Goal: Task Accomplishment & Management: Use online tool/utility

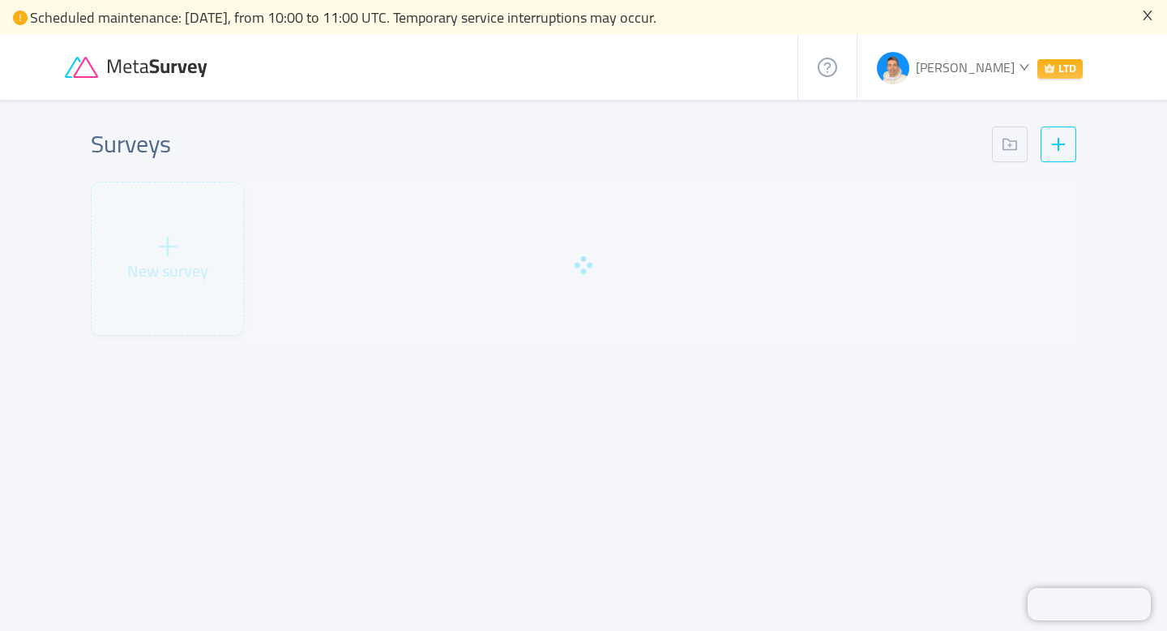
click at [1149, 15] on icon "icon: close" at bounding box center [1147, 15] width 13 height 13
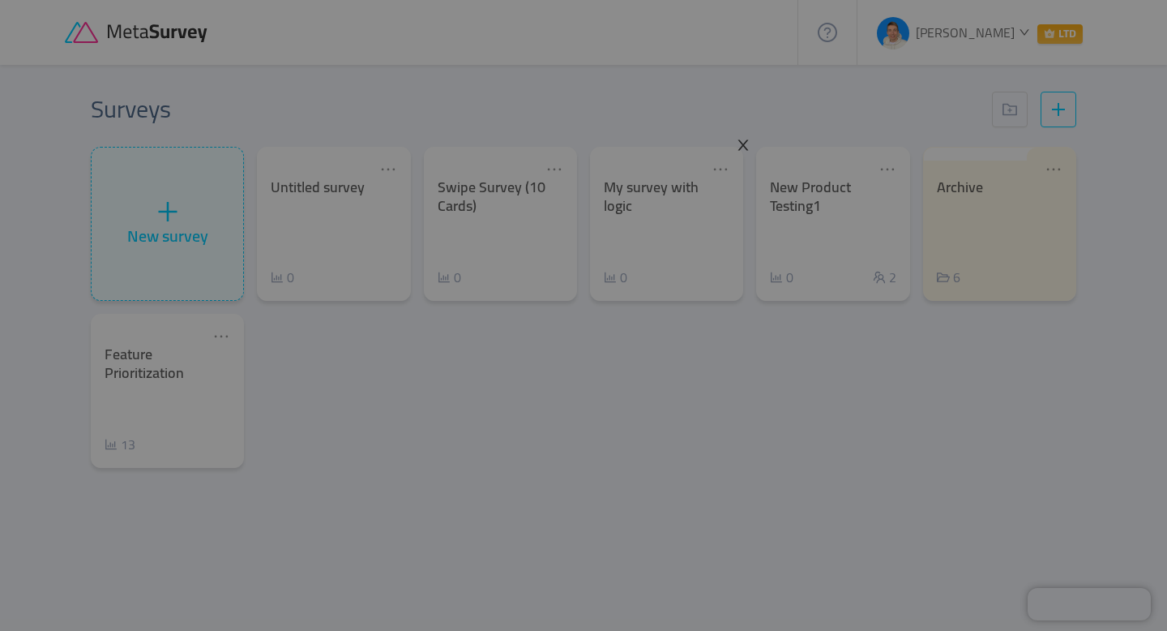
click at [744, 147] on icon "icon: close" at bounding box center [744, 145] width 11 height 11
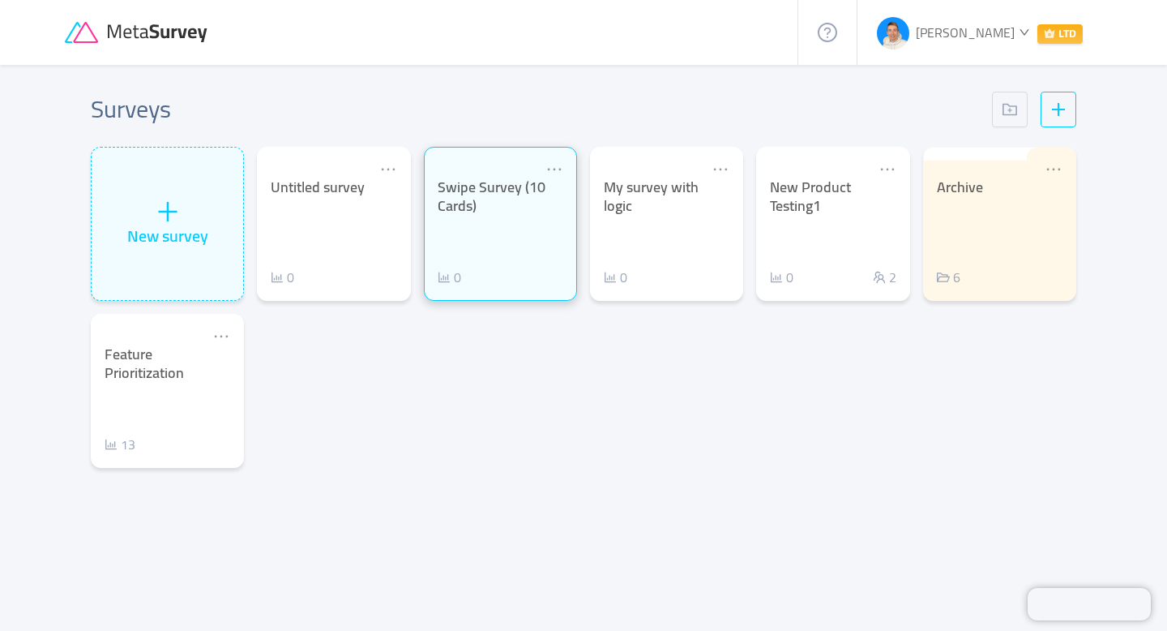
click at [501, 246] on div "Swipe Survey (10 Cards) 0" at bounding box center [501, 232] width 126 height 109
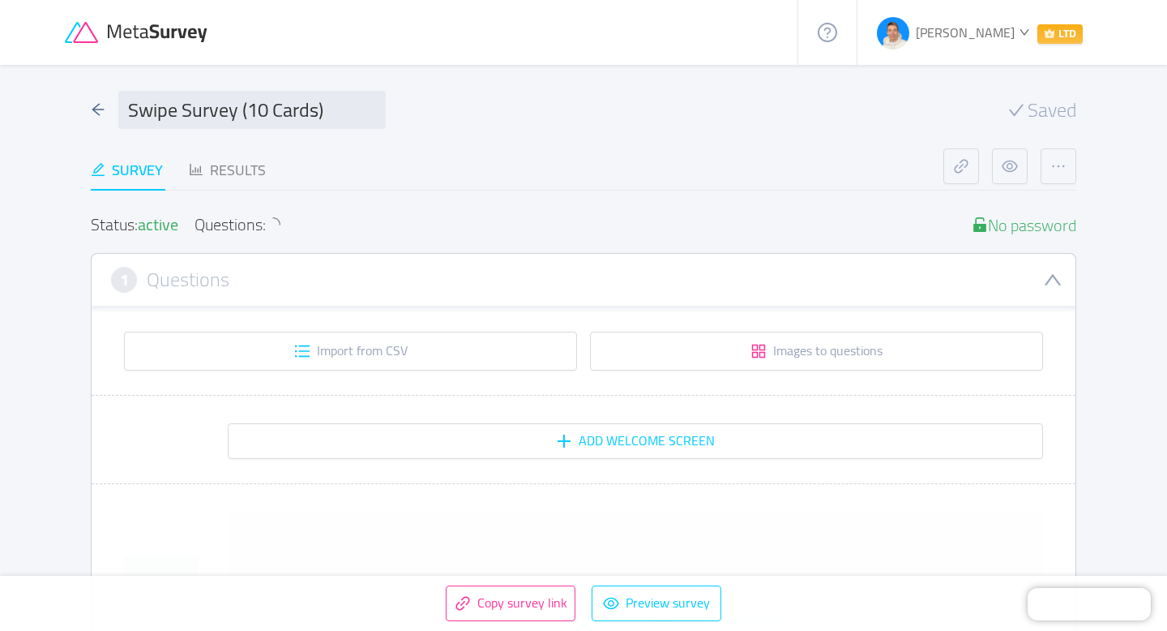
click at [182, 28] on icon at bounding box center [159, 33] width 101 height 18
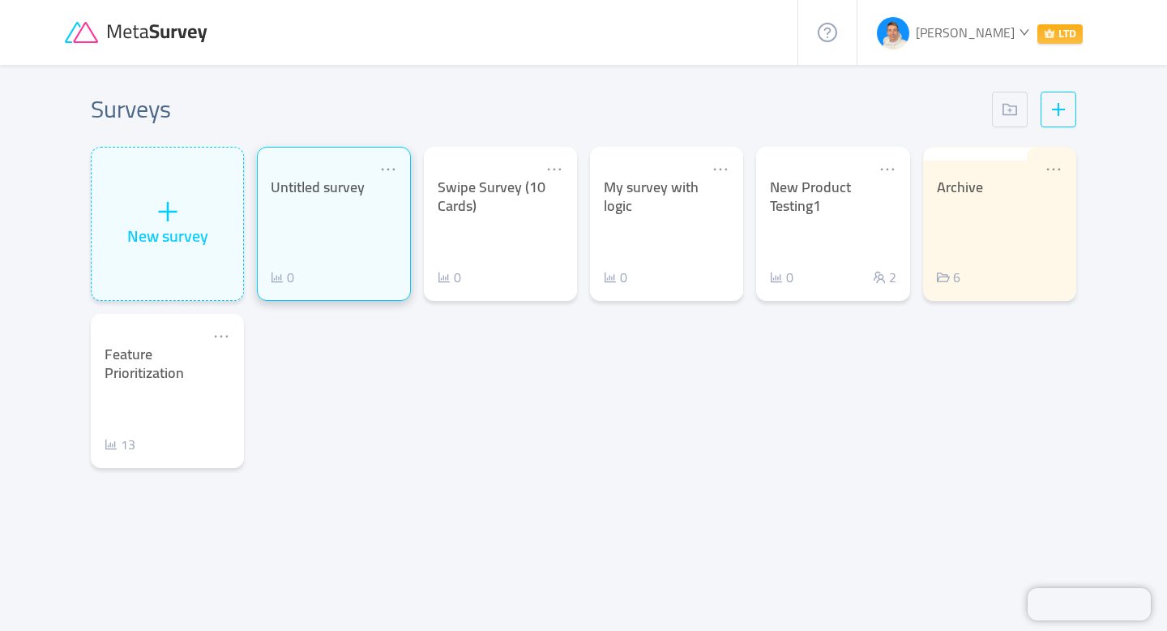
click at [296, 192] on div "Untitled survey" at bounding box center [334, 187] width 126 height 19
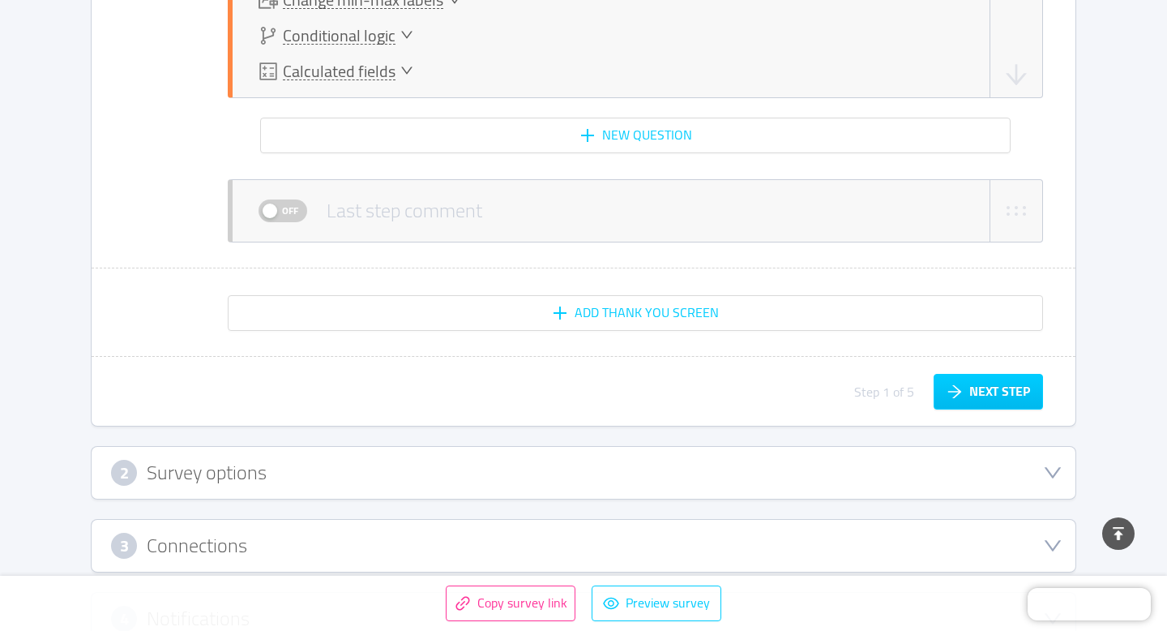
scroll to position [3871, 0]
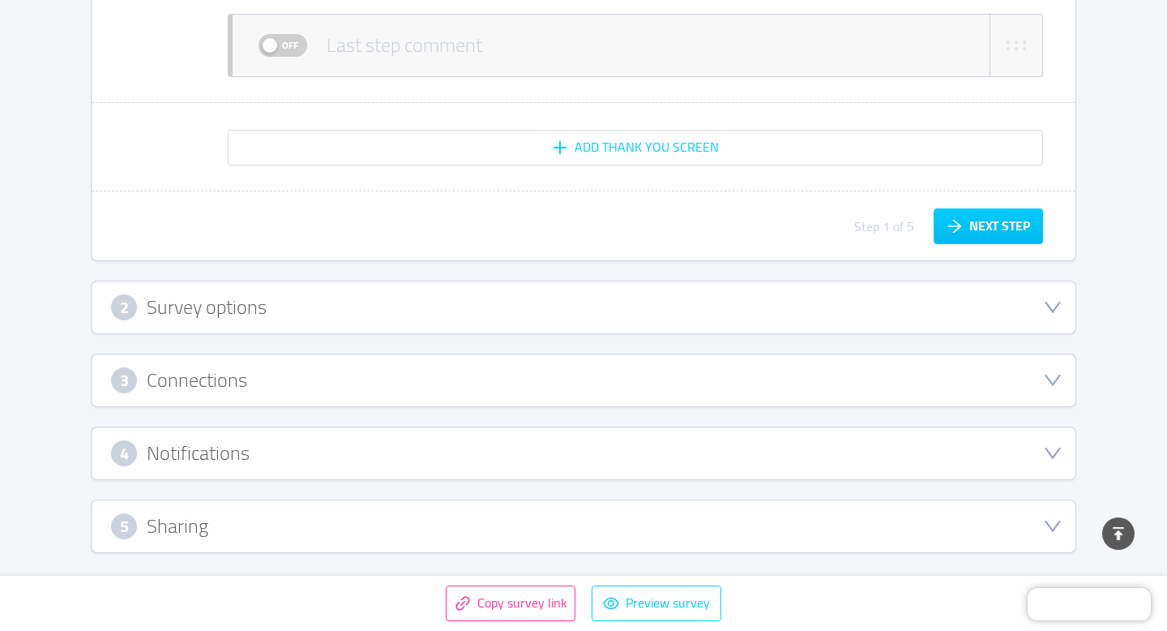
click at [433, 368] on div "3 Connections" at bounding box center [583, 380] width 945 height 26
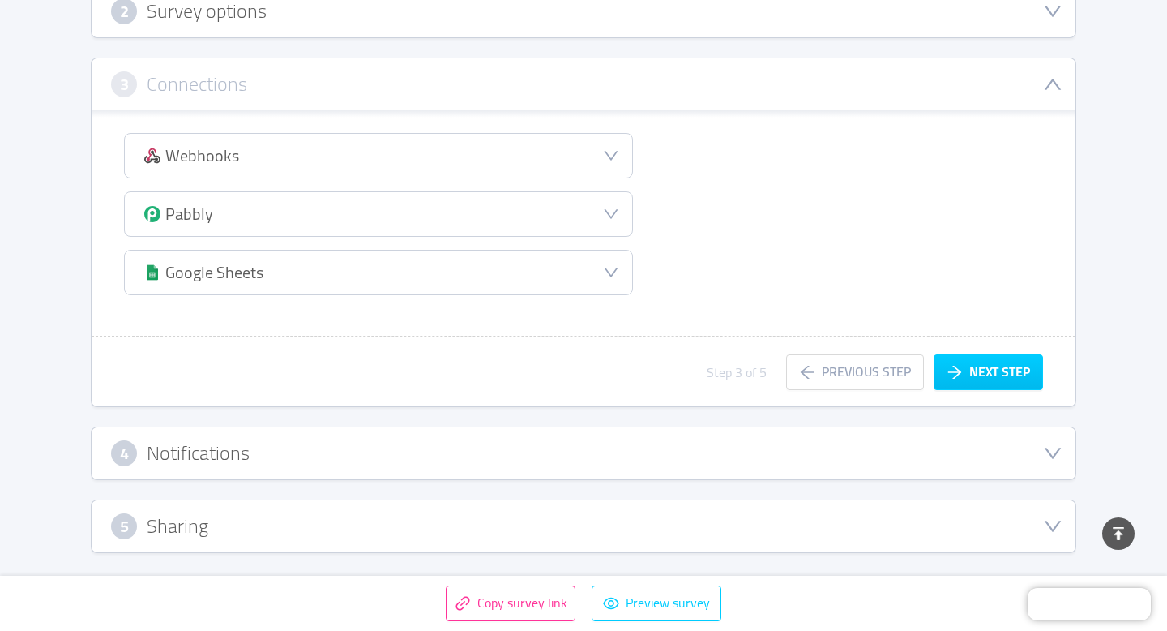
scroll to position [326, 0]
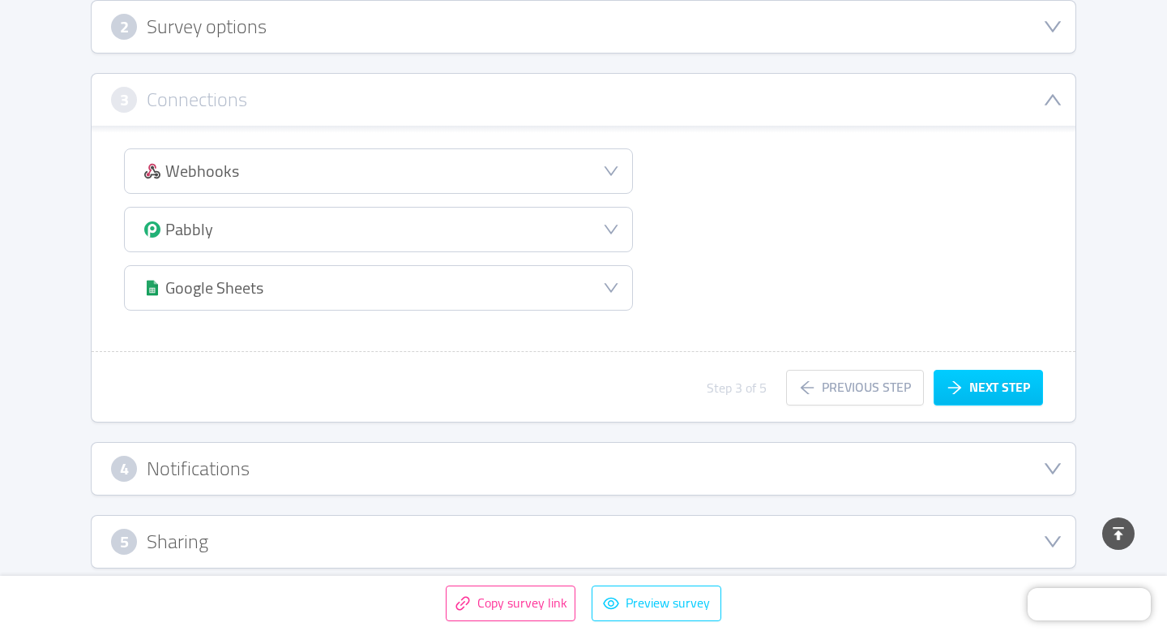
click at [412, 178] on div "Webhooks" at bounding box center [378, 171] width 507 height 44
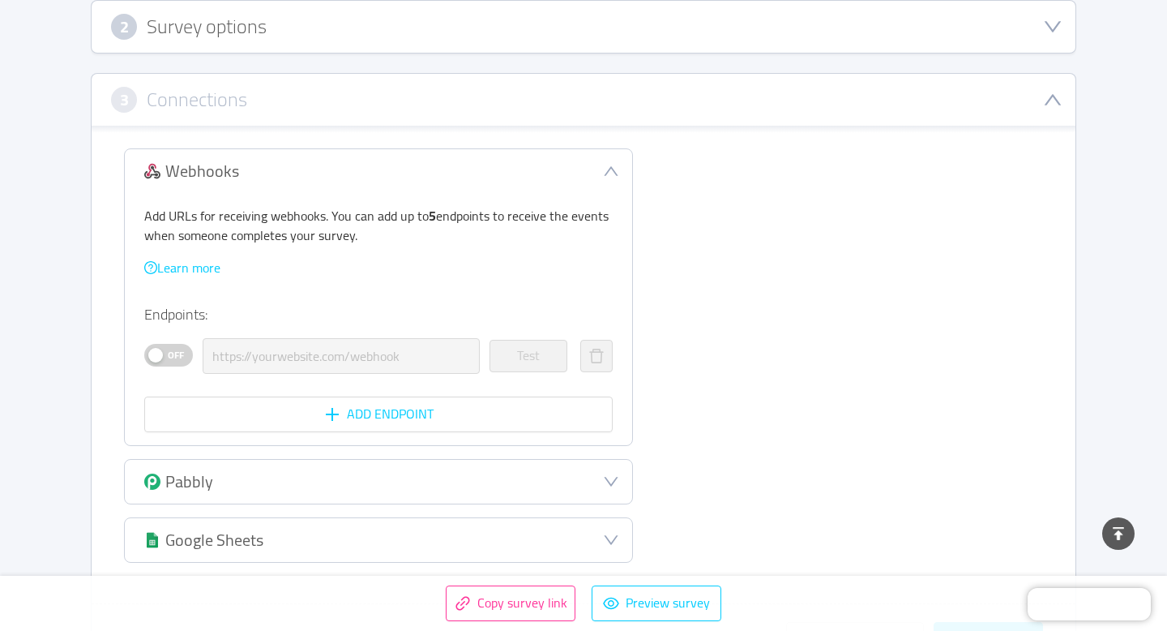
click at [412, 178] on div "Webhooks" at bounding box center [378, 171] width 507 height 44
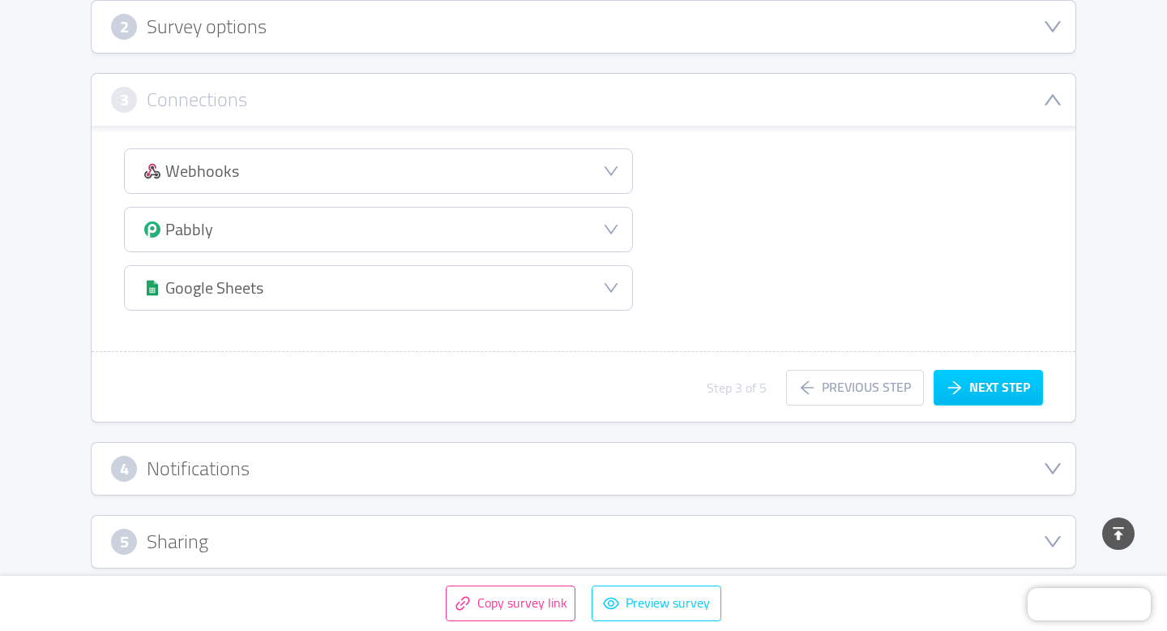
click at [357, 242] on div "Pabbly" at bounding box center [378, 230] width 507 height 44
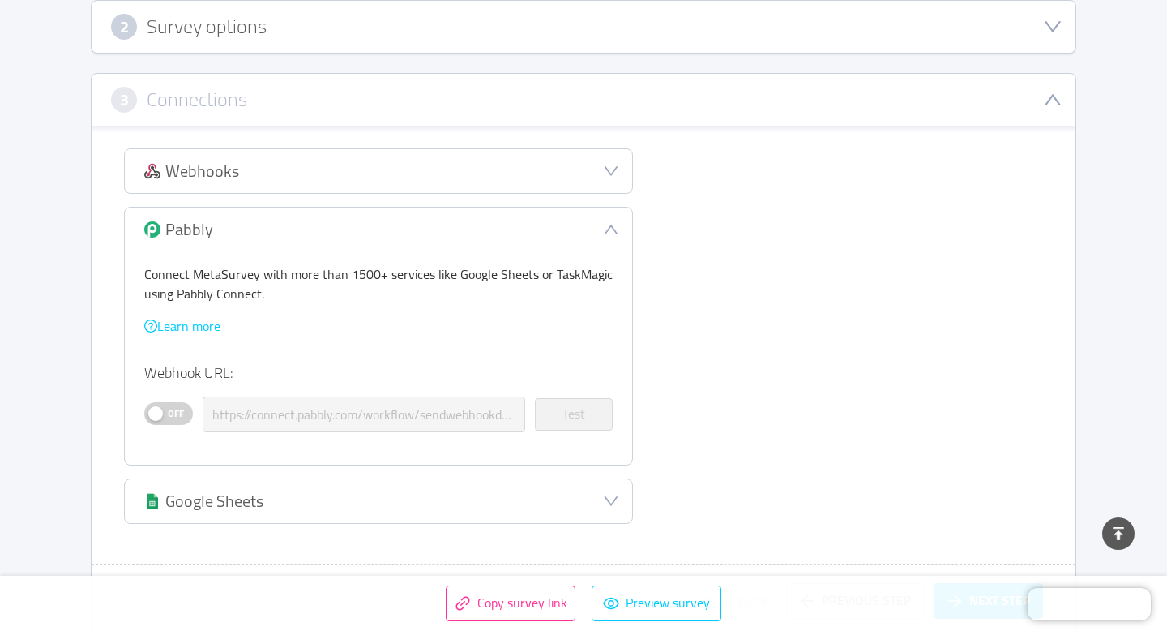
click at [173, 413] on span "Off" at bounding box center [176, 413] width 23 height 21
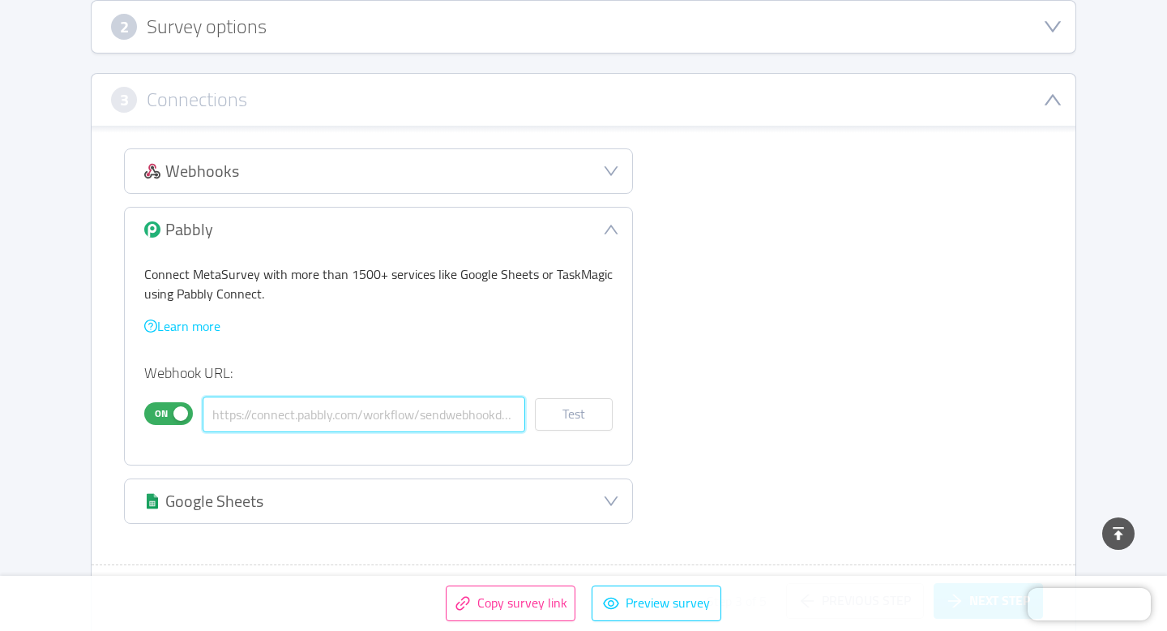
click at [388, 422] on input "text" at bounding box center [364, 414] width 323 height 36
paste input "[URL][DOMAIN_NAME]"
type input "[URL][DOMAIN_NAME]"
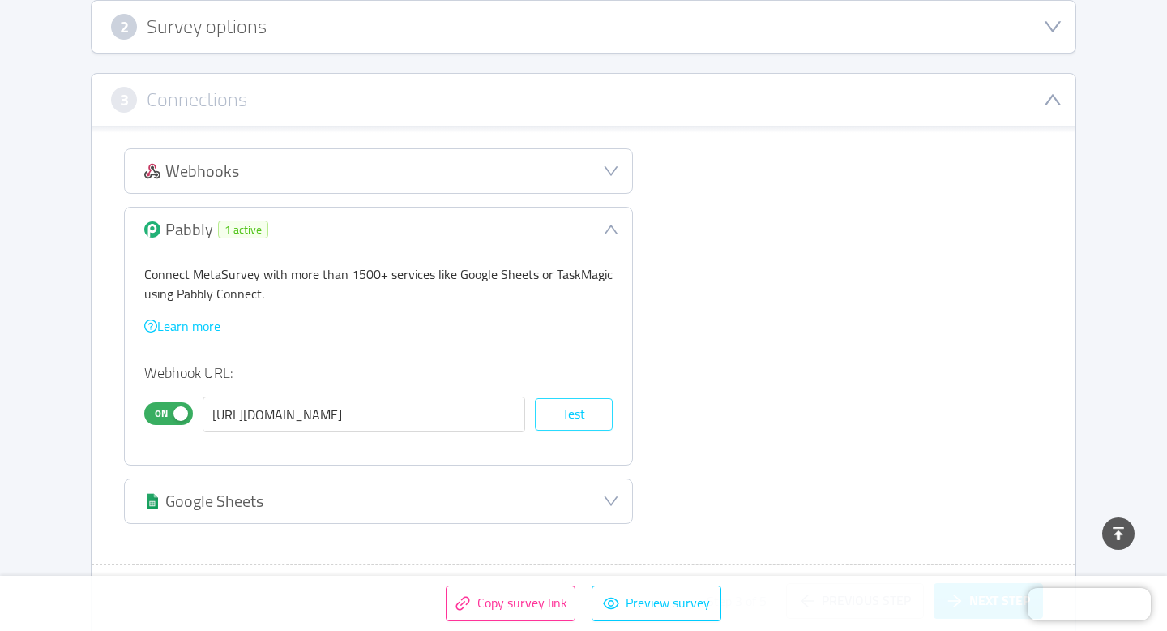
click at [593, 408] on button "Test" at bounding box center [574, 414] width 78 height 32
click at [570, 408] on button "Test" at bounding box center [574, 414] width 78 height 32
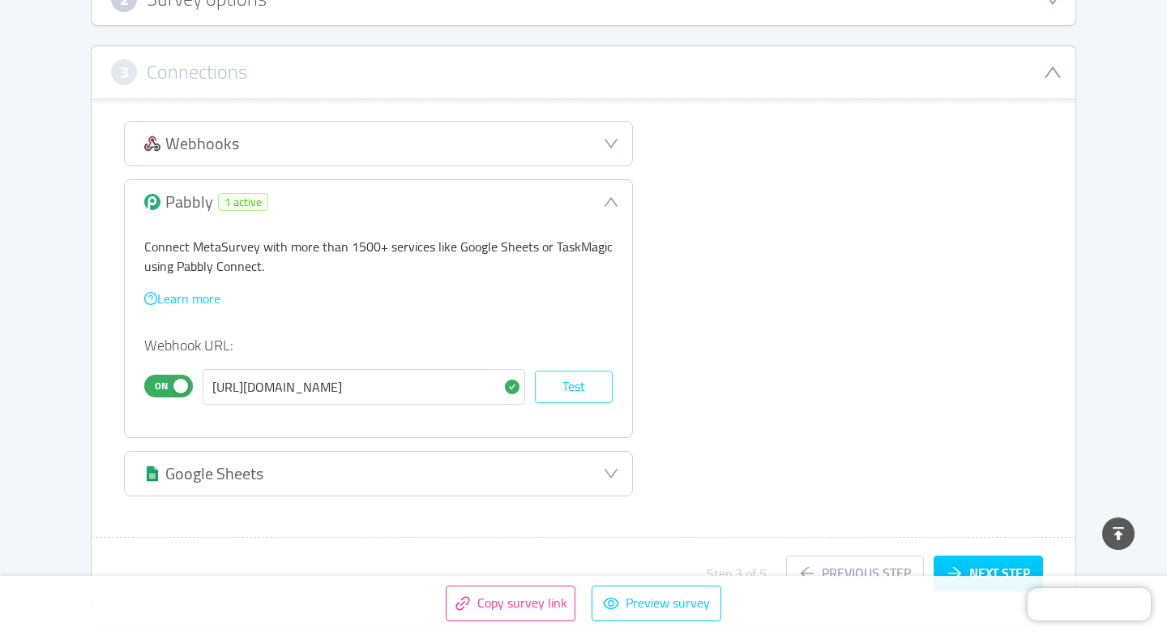
scroll to position [358, 0]
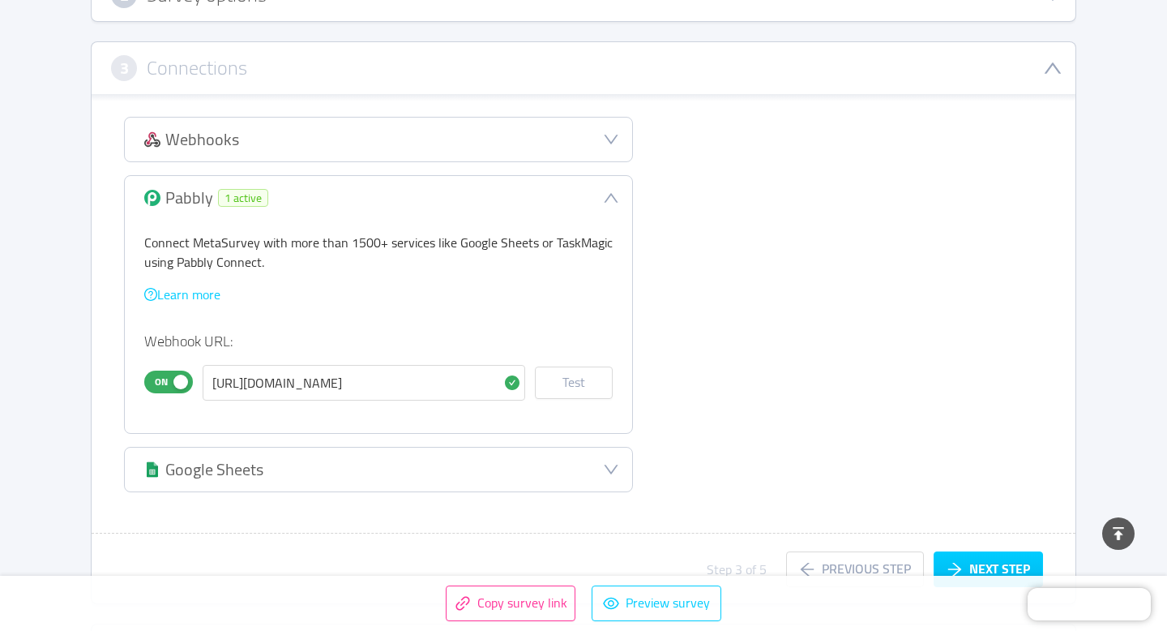
click at [379, 144] on div "Webhooks" at bounding box center [378, 140] width 507 height 44
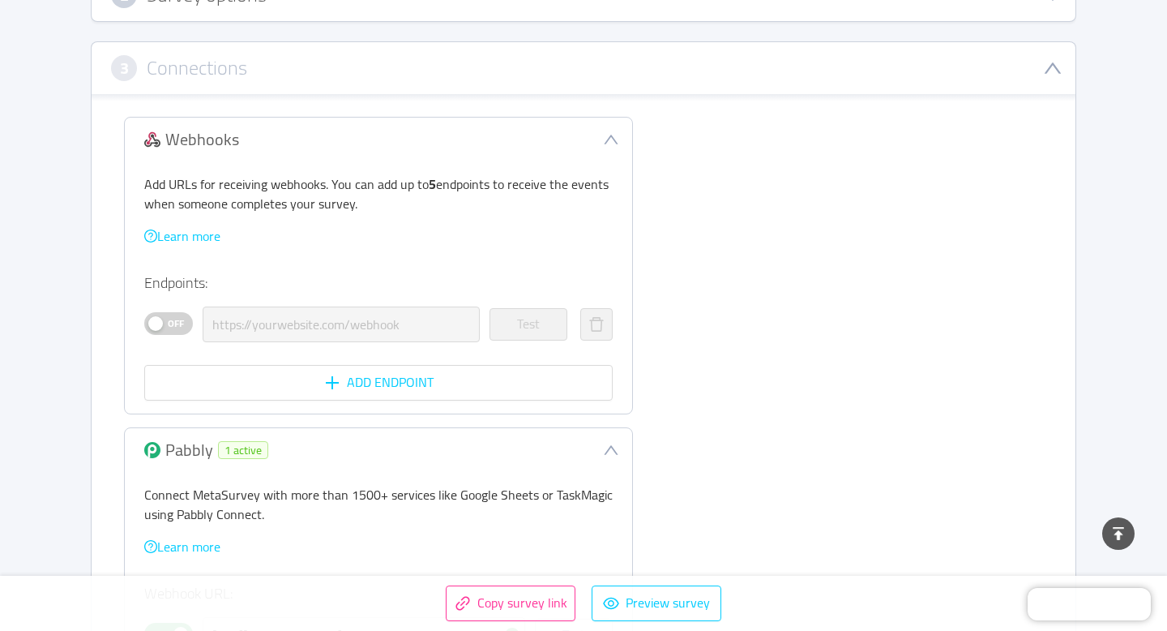
click at [181, 319] on span "Off" at bounding box center [176, 323] width 23 height 21
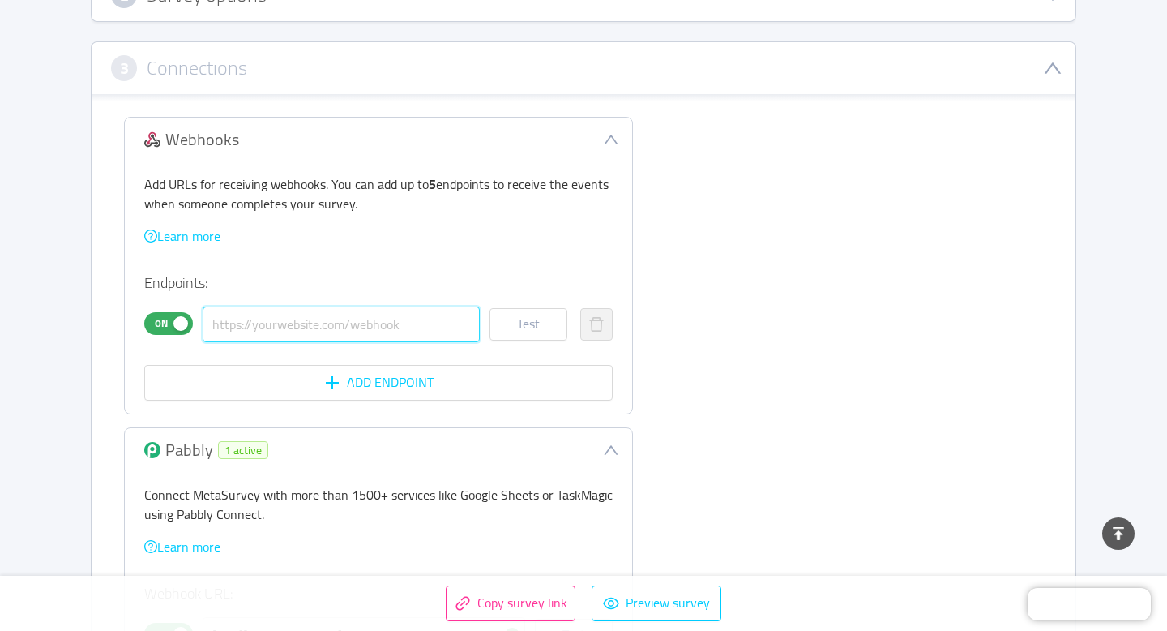
click at [294, 323] on input "text" at bounding box center [341, 324] width 277 height 36
paste input "[URL][DOMAIN_NAME]"
type input "[URL][DOMAIN_NAME]"
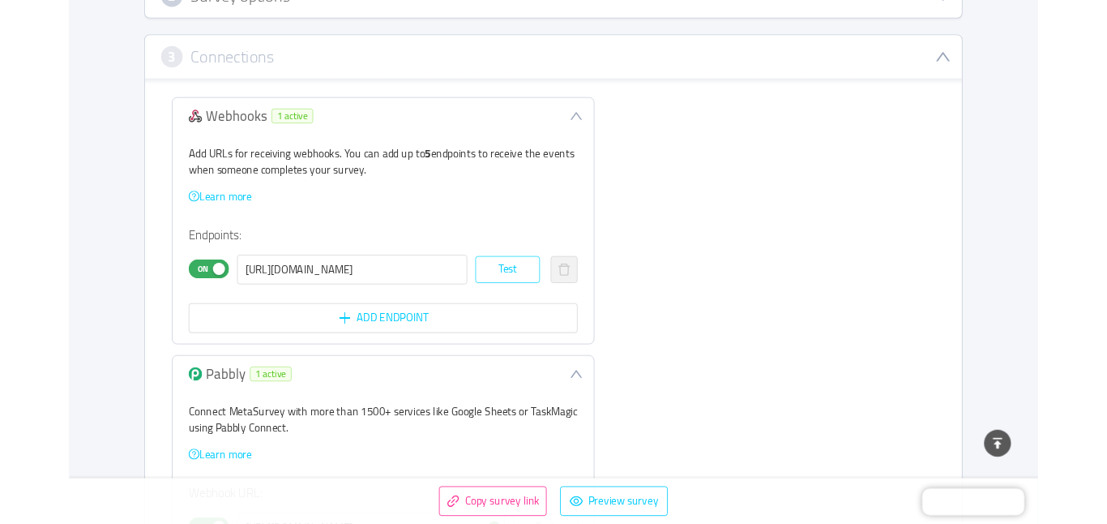
scroll to position [0, 0]
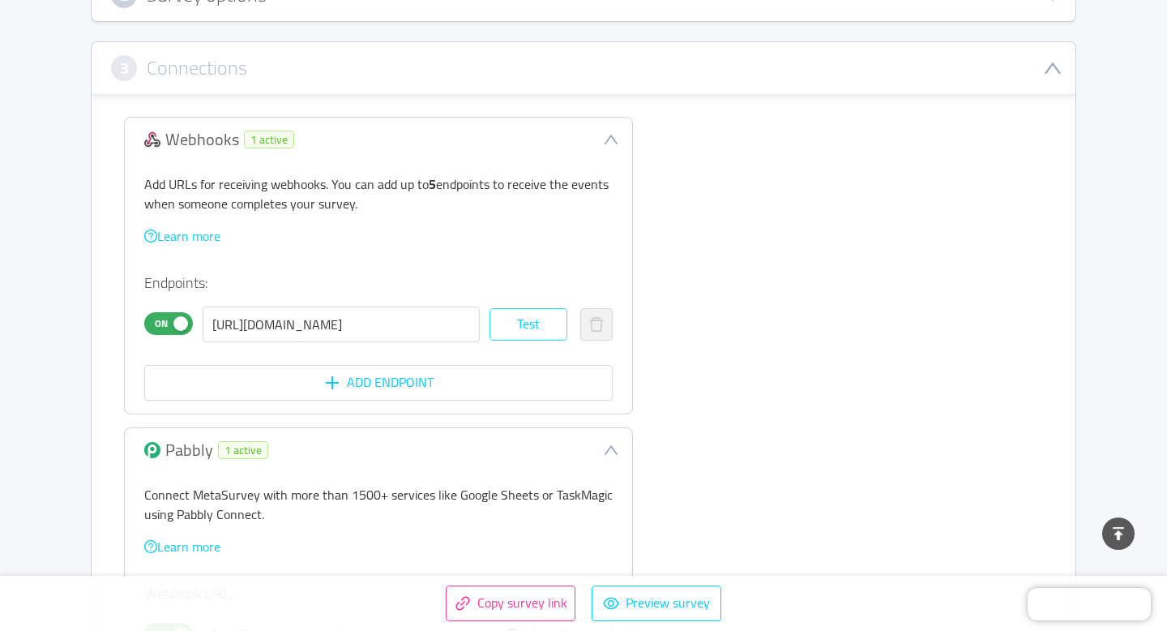
click at [528, 323] on button "Test" at bounding box center [529, 324] width 78 height 32
click at [514, 319] on button "Test" at bounding box center [529, 324] width 78 height 32
